Goal: Transaction & Acquisition: Obtain resource

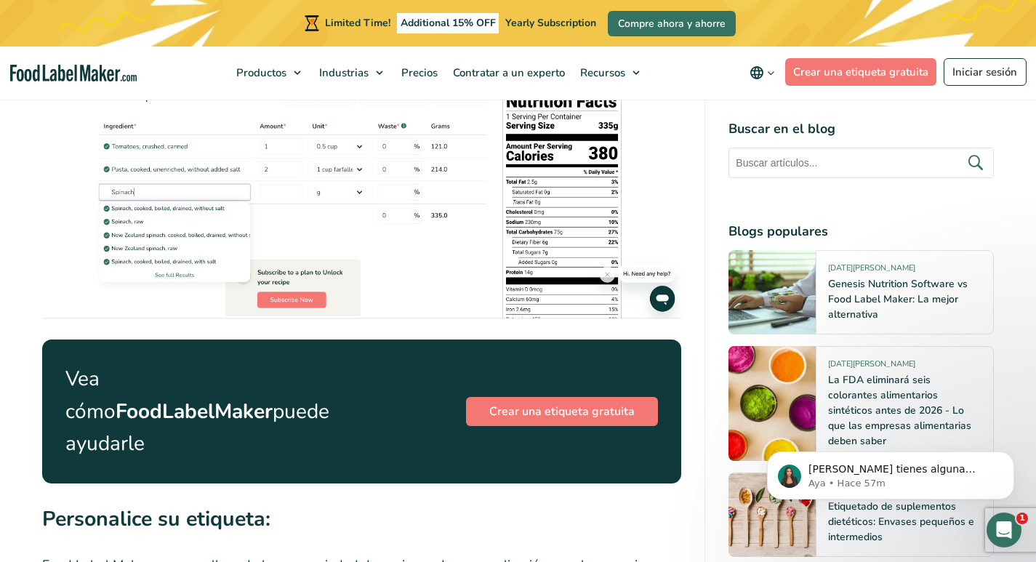
scroll to position [2472, 0]
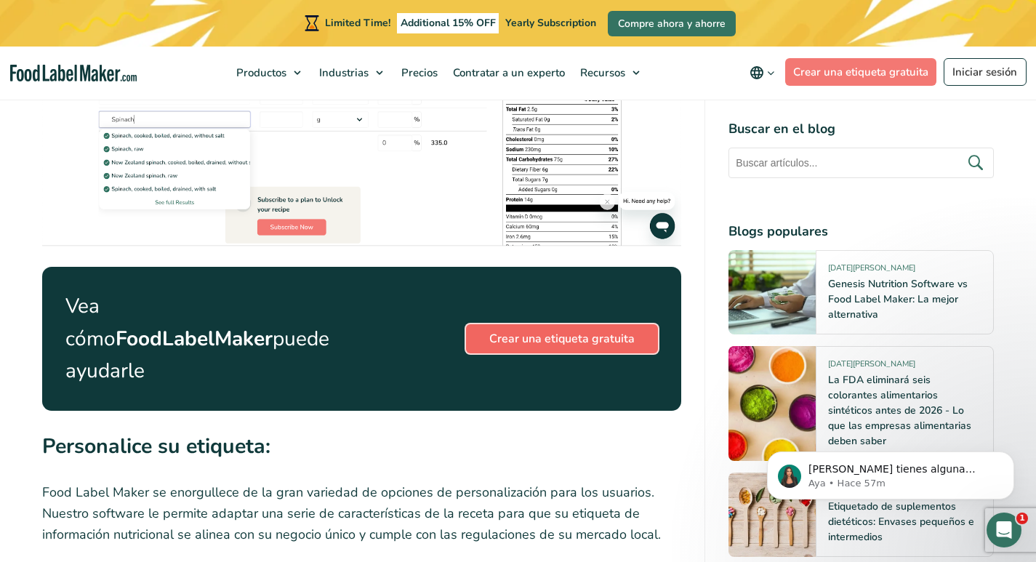
click at [542, 328] on link "Crear una etiqueta gratuita" at bounding box center [562, 338] width 192 height 29
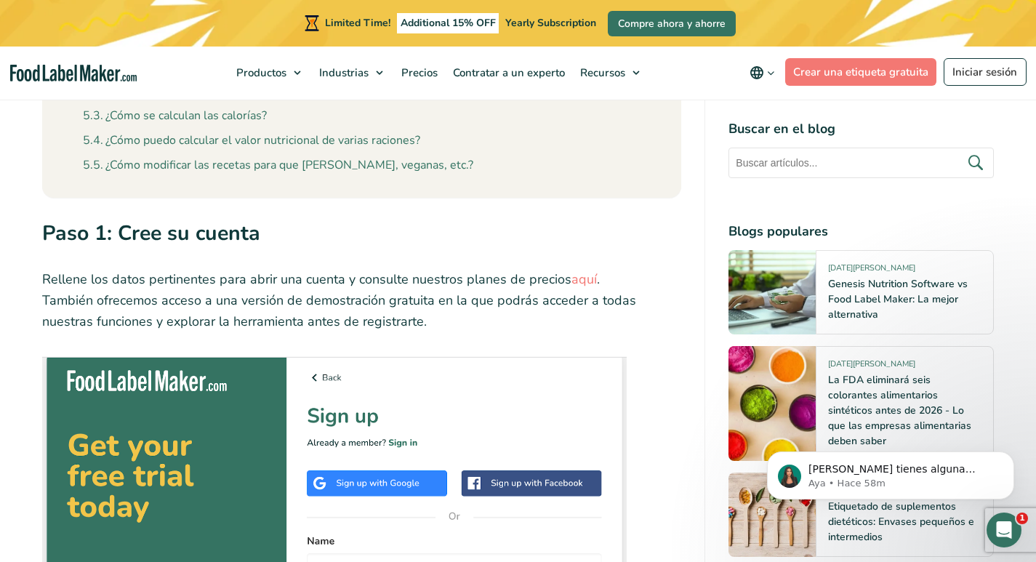
scroll to position [945, 0]
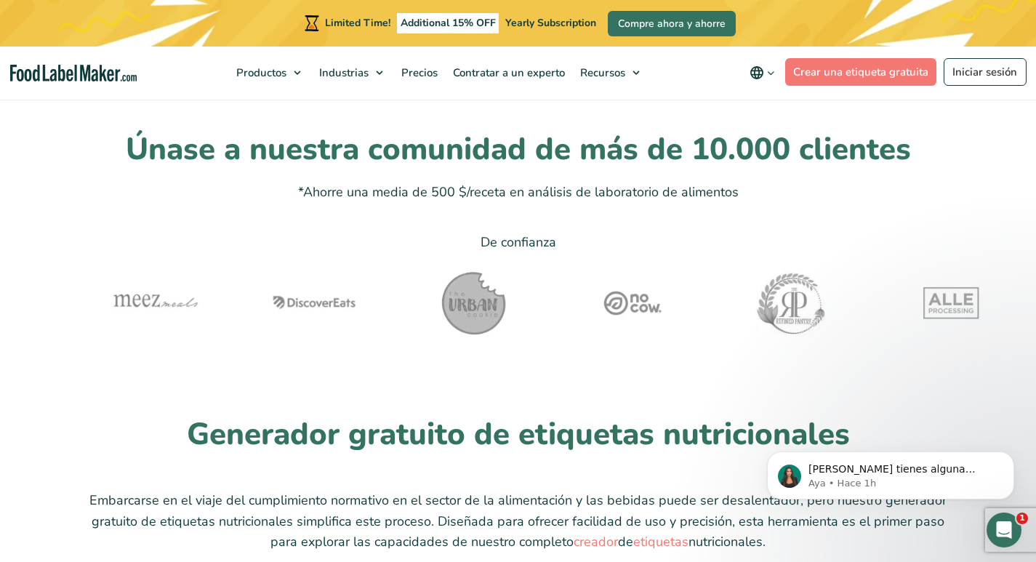
scroll to position [3126, 0]
